Goal: Transaction & Acquisition: Purchase product/service

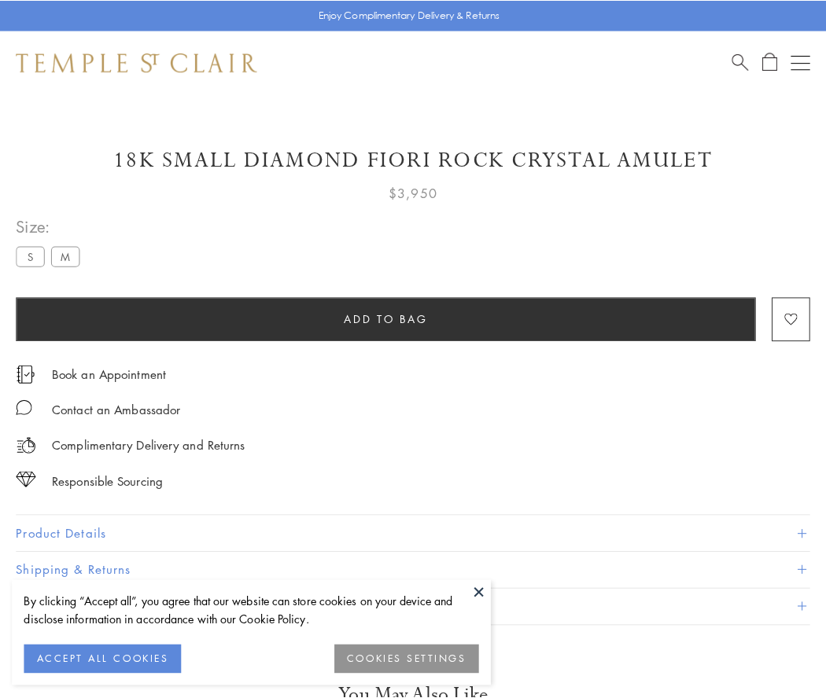
scroll to position [54, 0]
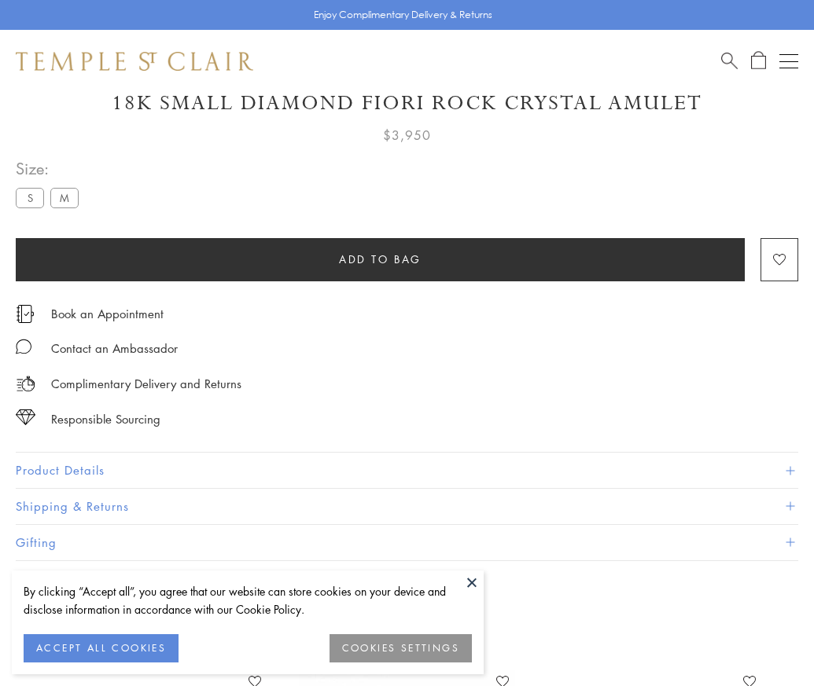
click at [380, 259] on span "Add to bag" at bounding box center [380, 259] width 83 height 17
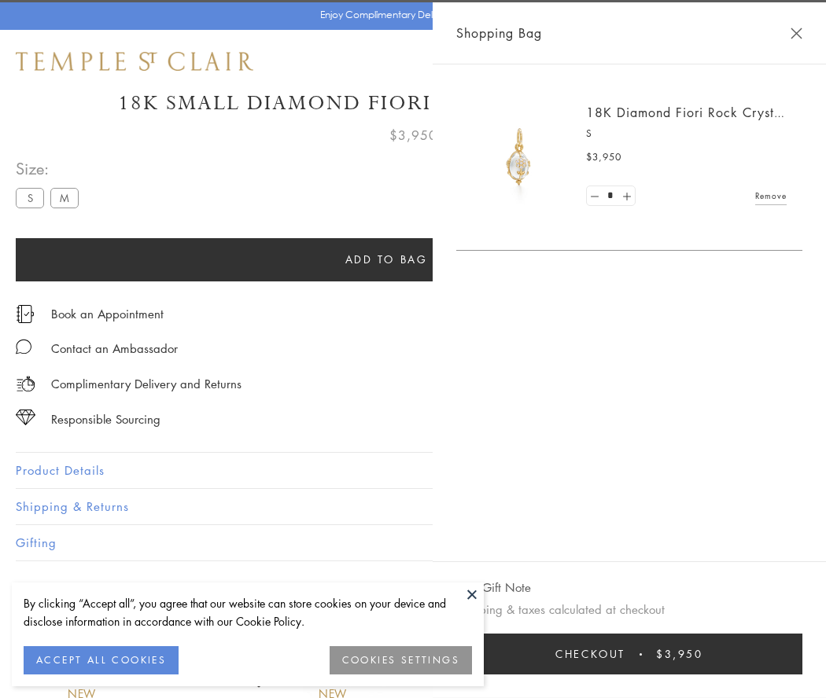
click at [792, 654] on button "Checkout $3,950" at bounding box center [629, 654] width 346 height 41
